Goal: Task Accomplishment & Management: Manage account settings

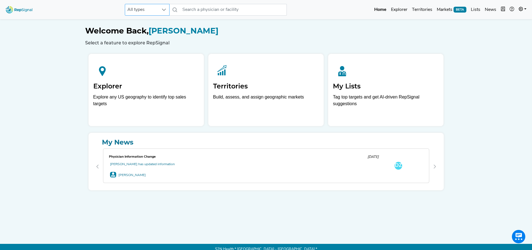
click at [160, 11] on div at bounding box center [164, 9] width 11 height 11
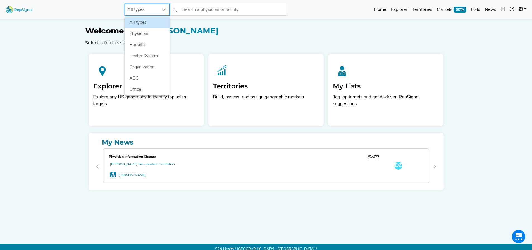
scroll to position [0, 4]
click at [147, 41] on li "Hospital" at bounding box center [147, 44] width 45 height 11
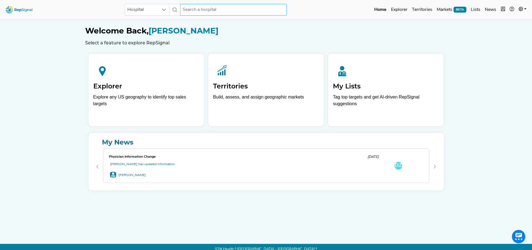
click at [208, 11] on input "text" at bounding box center [233, 10] width 107 height 12
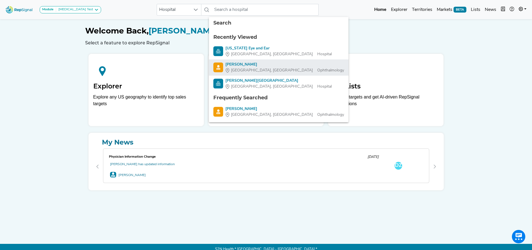
click at [234, 54] on span "Boston, MA" at bounding box center [272, 54] width 82 height 6
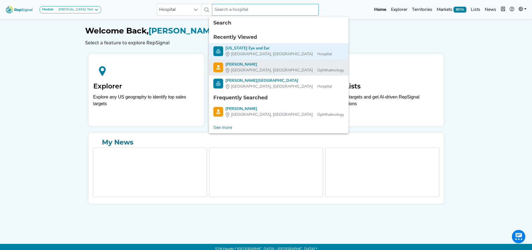
type input "Massachusetts Eye and Ear"
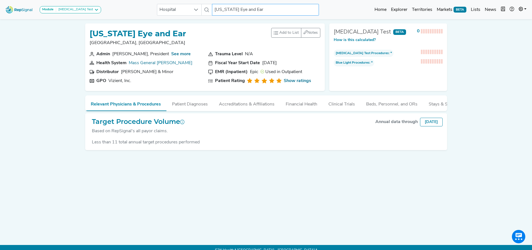
click at [271, 8] on input "Massachusetts Eye and Ear" at bounding box center [265, 10] width 107 height 12
click at [179, 10] on span "Hospital" at bounding box center [174, 9] width 34 height 11
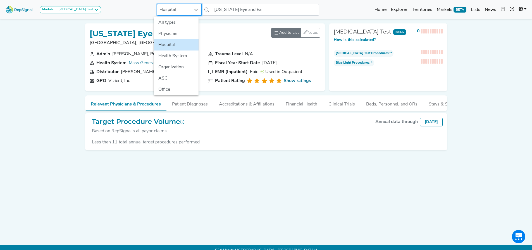
drag, startPoint x: 176, startPoint y: 34, endPoint x: 267, endPoint y: 32, distance: 90.8
click at [178, 34] on li "Physician" at bounding box center [176, 33] width 45 height 11
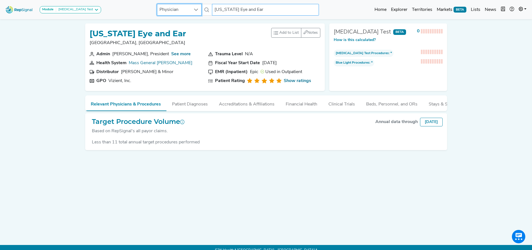
click at [232, 10] on input "Massachusetts Eye and Ear" at bounding box center [265, 10] width 107 height 12
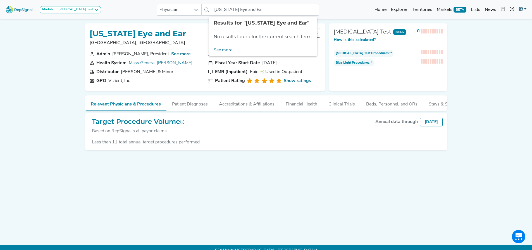
click at [523, 5] on link at bounding box center [523, 9] width 12 height 11
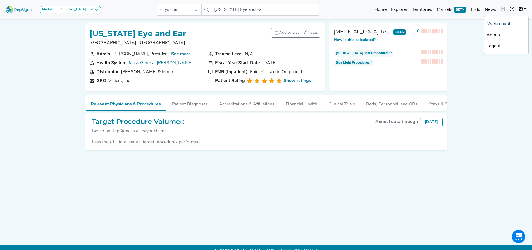
click at [502, 23] on link "My Account" at bounding box center [507, 23] width 44 height 11
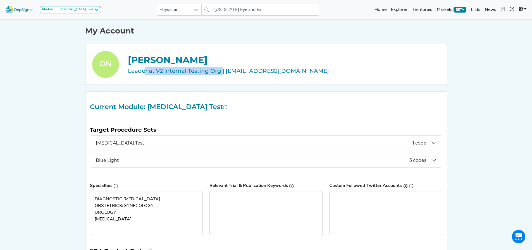
drag, startPoint x: 141, startPoint y: 70, endPoint x: 218, endPoint y: 70, distance: 76.8
click at [218, 70] on div "Leader at V2 Internal Testing Org | onash@s2nhealth.com" at bounding box center [284, 71] width 312 height 8
click at [519, 8] on icon at bounding box center [521, 9] width 4 height 4
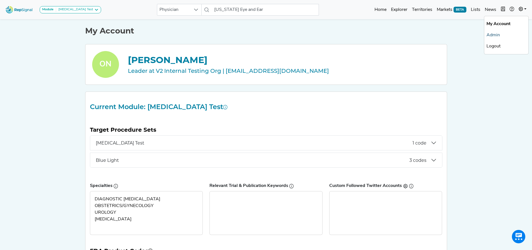
click at [497, 32] on link "Admin" at bounding box center [507, 35] width 44 height 11
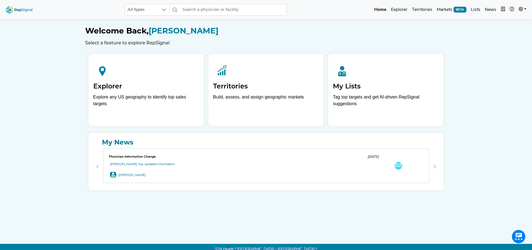
click at [522, 8] on icon at bounding box center [521, 9] width 4 height 4
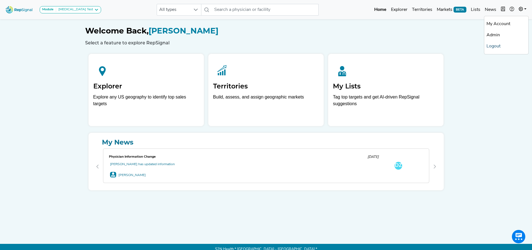
click at [495, 46] on link "Logout" at bounding box center [507, 46] width 44 height 11
